Goal: Transaction & Acquisition: Purchase product/service

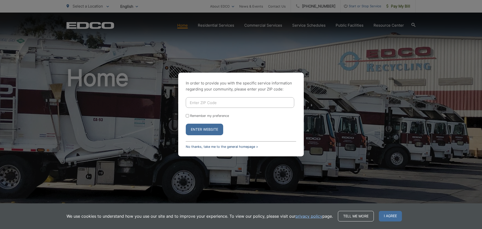
click at [238, 148] on link "No thanks, take me to the general homepage >" at bounding box center [222, 147] width 72 height 4
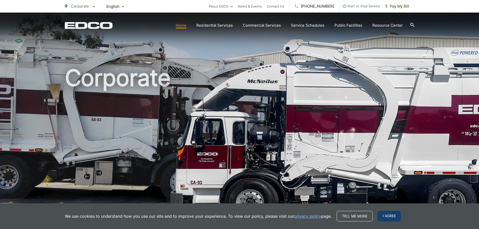
click at [391, 217] on span "I agree" at bounding box center [388, 216] width 23 height 11
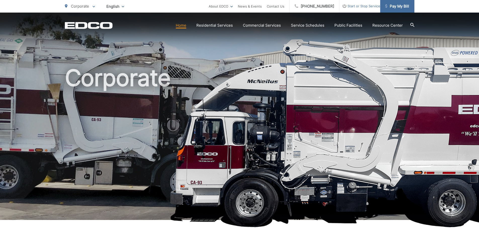
click at [396, 5] on span "Pay My Bill" at bounding box center [397, 6] width 24 height 6
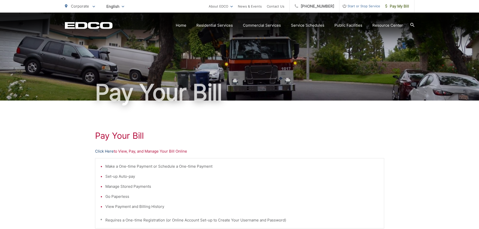
click at [108, 151] on link "Click Here" at bounding box center [104, 151] width 19 height 6
